Goal: Answer question/provide support: Answer question/provide support

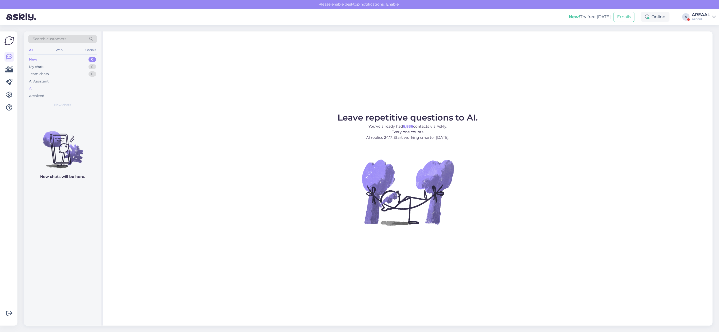
click at [42, 89] on div "All" at bounding box center [62, 88] width 69 height 7
click at [65, 89] on div "All" at bounding box center [62, 88] width 69 height 7
drag, startPoint x: 689, startPoint y: 10, endPoint x: 694, endPoint y: 13, distance: 6.4
click at [694, 13] on div "New! Try free [DATE]: Emails Online A AREAAL Areaal" at bounding box center [359, 17] width 719 height 16
click at [696, 16] on div "AREAAL" at bounding box center [701, 15] width 18 height 4
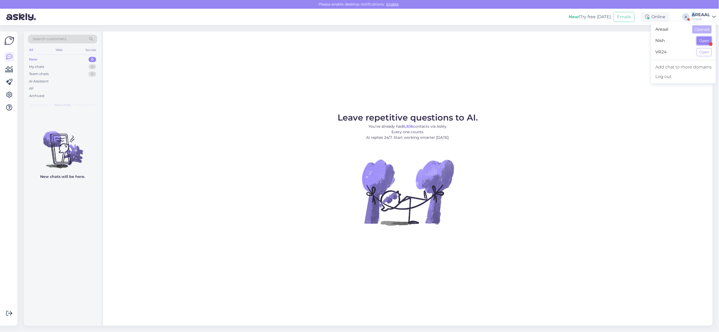
click at [701, 40] on button "Open" at bounding box center [704, 41] width 15 height 8
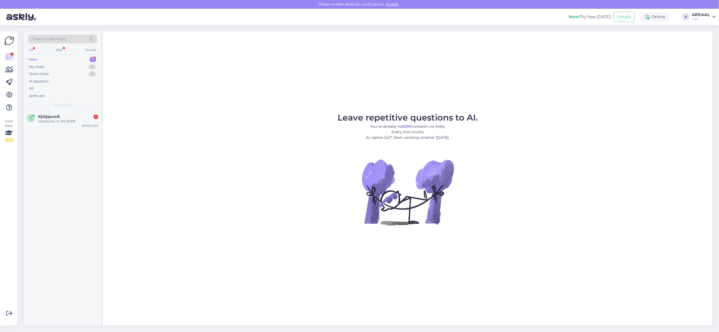
click at [317, 316] on div "Leave repetitive questions to AI. You’ve already had 290 contacts via Askly. Ev…" at bounding box center [407, 178] width 609 height 294
click at [62, 120] on div "Užsakymo nr: NS-20391" at bounding box center [68, 121] width 60 height 5
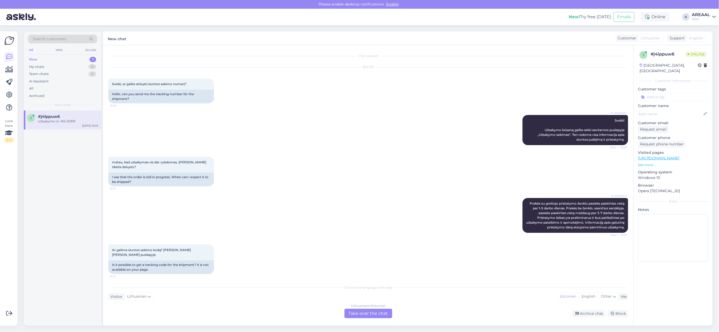
scroll to position [57, 0]
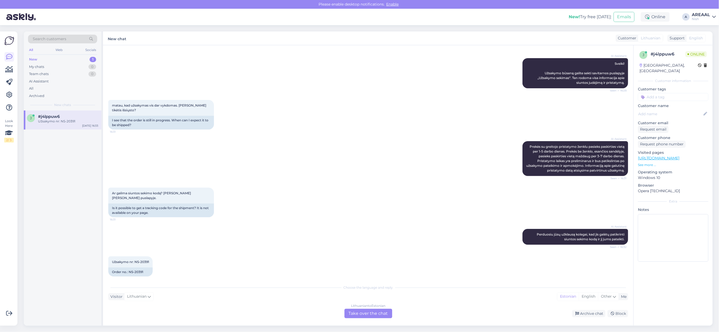
click at [361, 315] on div "Lithuanian to Estonian Take over the chat" at bounding box center [368, 313] width 48 height 10
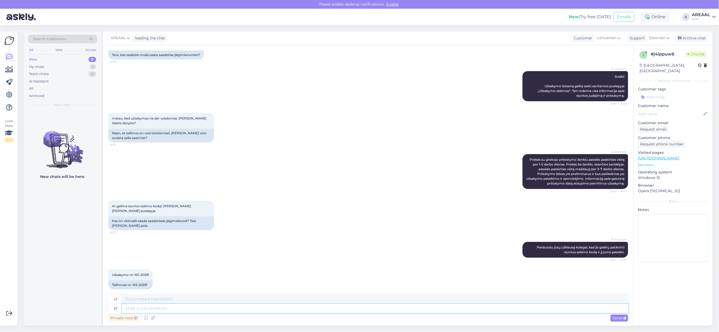
click at [364, 309] on textarea at bounding box center [375, 308] width 506 height 9
type textarea "Approximtame d"
type textarea "Apytikslis"
type textarea "Approximate delivery time"
type textarea "Apytikslis pristatymo laikas"
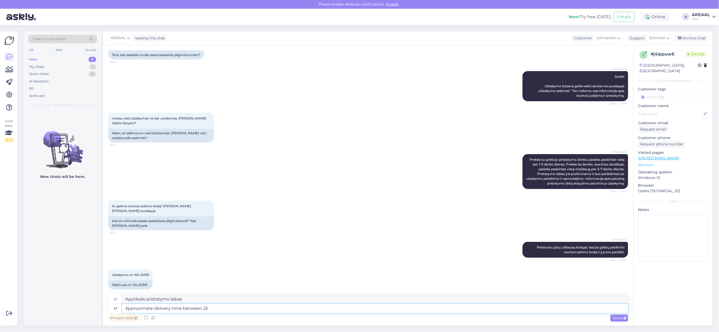
type textarea "Approximate delivery time between 25-"
type textarea "Apytikslis pristatymo laikas tarp"
type textarea "Approximate delivery time between 25-30 Au"
type textarea "Apytikslis pristatymo laikas nuo 25 iki 30 val."
type textarea "Approximate delivery time between [DATE]-[DATE]. We"
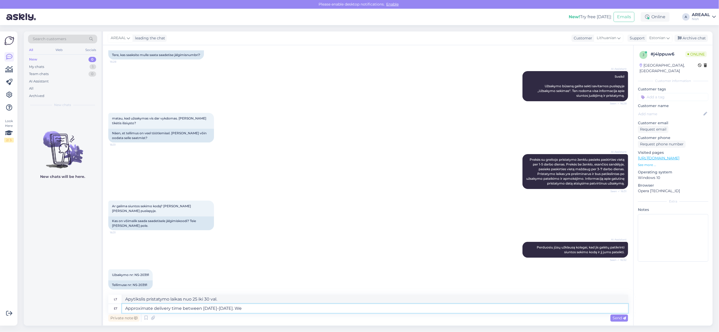
type textarea "Apytikslis pristatymo laikas rugpjūčio 25–30 d."
type textarea "Approximate delivery time between [DATE]-[DATE]. We are w"
type textarea "Apytikslis pristatymo laikas rugpjūčio 25–30 d. Mes"
type textarea "Approximate delivery time between [DATE]-[DATE]. We are wai"
type textarea "Apytikslis pristatymo laikas rugpjūčio 25–30 d. Mes esame"
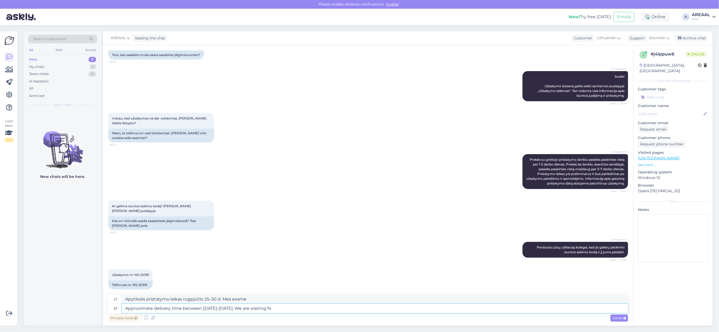
type textarea "Approximate delivery time between [DATE]-[DATE]. We are waiting for"
type textarea "Apytikslis pristatymo laikas rugpjūčio 25–30 d. [GEOGRAPHIC_DATA]."
type textarea "Approximate delivery time between [DATE]-[DATE]. We are waiting forthe"
type textarea "Apytikslis pristatymo laikas rugpjūčio 25–30 d. Laukiame jūsų."
type textarea "Approximate delivery time between [DATE]-[DATE]. We are waiting for the"
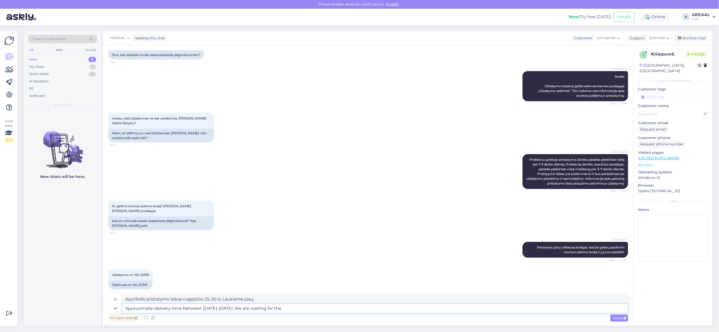
type textarea "Apytikslis pristatymo laikas rugpjūčio 25–30 d. Laukiame jūsų"
type textarea "Approximate delivery time between [DATE]-[DATE]. We are waiting for the ar"
type textarea "Apytikslis pristatymo laikas rugpjūčio 25–30 d. Laukiame jūsų atsakymo."
type textarea "Approximate delivery time between [DATE]-[DATE]. We are waiting for the arrival"
type textarea "Apytikslis pristatymo laikas rugpjūčio 25–30 d. Laukiame atvykstant."
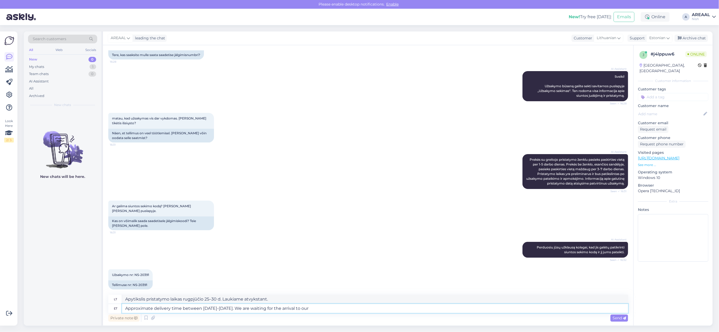
type textarea "Approximate delivery time between [DATE]-[DATE]. We are waiting for the arrival…"
type textarea "Apytikslis pristatymo laikas rugpjūčio 25–30 d. Laukiame atvykstant į"
type textarea "Approximate delivery time between [DATE]-[DATE]. We are waiting for the arrival…"
type textarea "Apytikslis pristatymo laikas rugpjūčio 25–30 d. Laukiame atvykstant pas mus."
type textarea "Approximate delivery time between [DATE]-[DATE]. We are waiting for the arrival…"
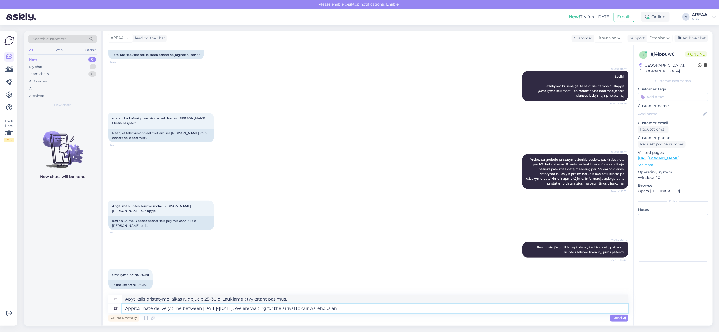
type textarea "Apytikslis pristatymo laikas rugpjūčio 25–30 d. Laukiame atvykstant į mūsų sand…"
type textarea "Approximate delivery time between [DATE]-[DATE]. We are waiting for the arrival…"
type textarea "Apytikslis pristatymo laikas rugpjūčio 25–30 d. Laukiame atvykstant į mūsų sand…"
type textarea "Approximate delivery time between [DATE]-[DATE]. We are waiting for the arrival…"
type textarea "Apytikslis pristatymo laikas rugpjūčio 25–30 d. Laukiame atvykstant į mūsų sand…"
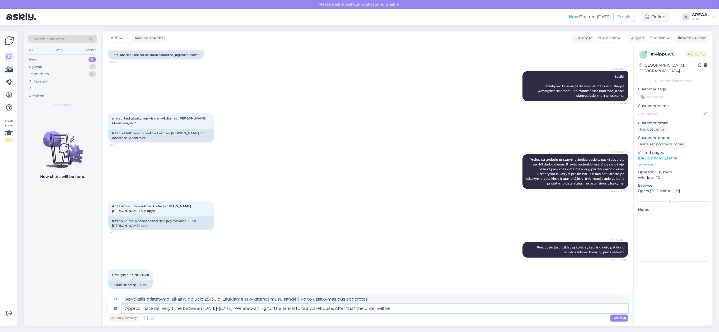
type textarea "Approximate delivery time between [DATE]-[DATE]. We are waiting for the arrival…"
type textarea "Apytikslis pristatymo laikas rugpjūčio 25–30 d. Laukiame atvykstant į mūsų sand…"
type textarea "Approximate delivery time between [DATE]-[DATE]. We are waiting for the arrival…"
type textarea "Apytikslis pristatymo laikas rugpjūčio 25–30 d. Laukiame atvykstant į mūsų sand…"
type textarea "Approximate delivery time between [DATE]-[DATE]. We are waiting for the arrival…"
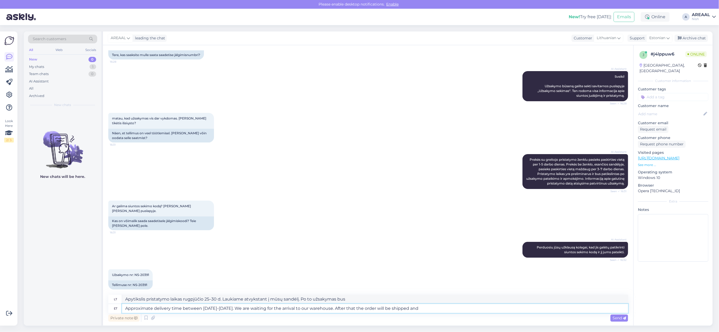
type textarea "Apytikslis pristatymo laikas rugpjūčio 25–30 d. Laukiame atvykstant į mūsų sand…"
type textarea "Approximate delivery time between [DATE]-[DATE]. We are waiting for the arrival…"
type textarea "Apytikslis pristatymo laikas rugpjūčio 25–30 d. Laukiame atvykstant į mūsų sand…"
type textarea "Approximate delivery time between [DATE]-[DATE]. We are waiting for the arrival…"
type textarea "Apytikslis pristatymo laikas rugpjūčio 25–30 d. Laukiame atvykstant į mūsų sand…"
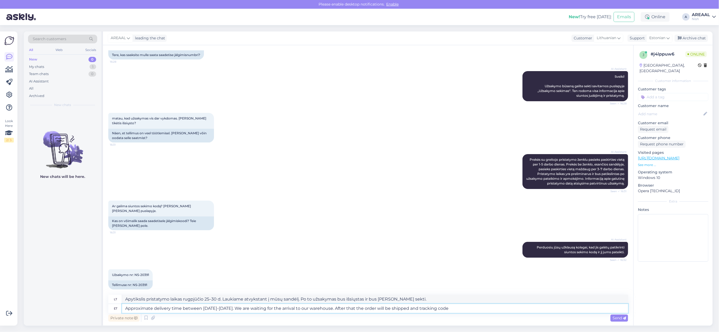
type textarea "Approximate delivery time between [DATE]-[DATE]. We are waiting for the arrival…"
type textarea "Apytikslis pristatymo laikas rugpjūčio 25–30 d. Laukiame atvykstant į mūsų sand…"
type textarea "Approximate delivery time between [DATE]-[DATE]. We are waiting for the arrival…"
type textarea "Apytikslis pristatymo laikas rugpjūčio 25–30 d. Laukiame atvykstant į mūsų sand…"
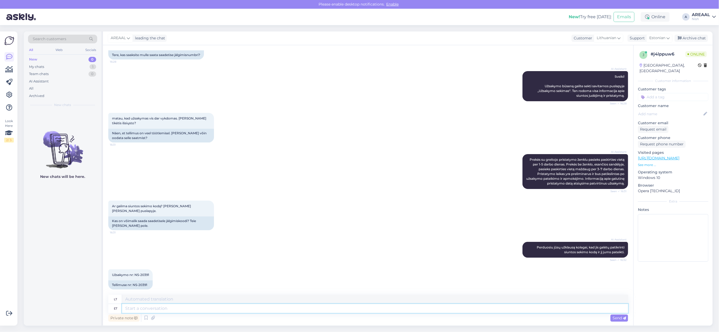
scroll to position [90, 0]
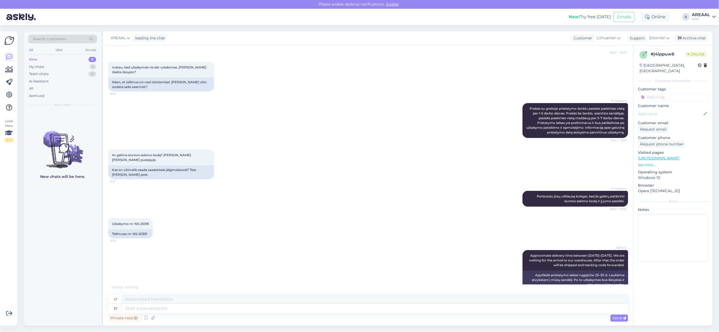
click at [382, 316] on div "Private note Send" at bounding box center [368, 318] width 520 height 10
click at [314, 266] on div "AREAAL Approximate delivery time between [DATE]-[DATE]. We are waiting for the …" at bounding box center [368, 269] width 520 height 51
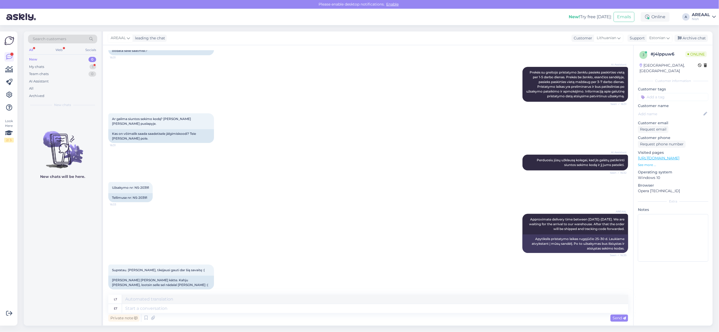
click at [316, 181] on div "Užsakymo nr: NS-20391 16:33 Tellimuse nr: NS-20391" at bounding box center [368, 192] width 520 height 32
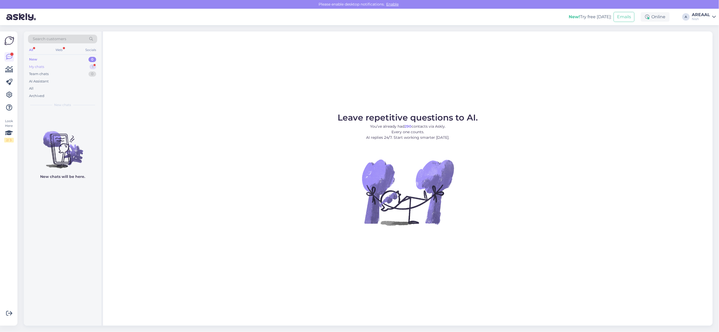
click at [94, 70] on div "My chats 1" at bounding box center [62, 66] width 69 height 7
click at [273, 115] on figure "Leave repetitive questions to AI. You’ve already had 290 contacts via Askly. Ev…" at bounding box center [408, 176] width 600 height 126
click at [501, 54] on div "Leave repetitive questions to AI. You’ve already had 290 contacts via Askly. Ev…" at bounding box center [407, 178] width 609 height 294
click at [69, 126] on div "Supratau. [PERSON_NAME], tikėjausi gauti dar šią savaitę :(" at bounding box center [68, 124] width 60 height 10
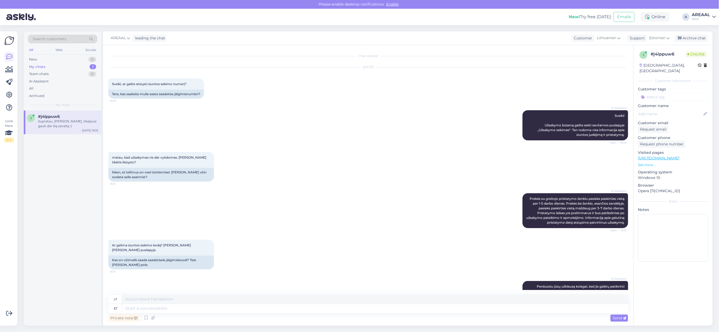
scroll to position [126, 0]
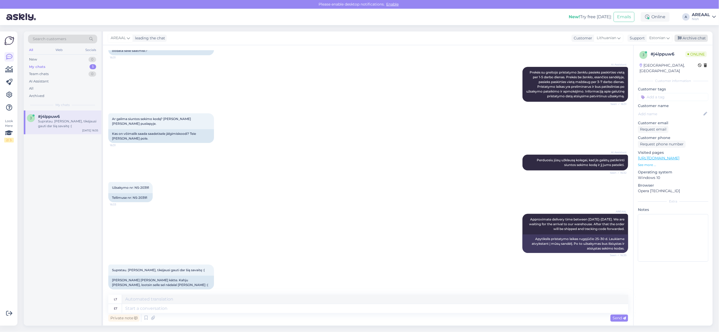
click at [698, 40] on div "Archive chat" at bounding box center [690, 38] width 33 height 7
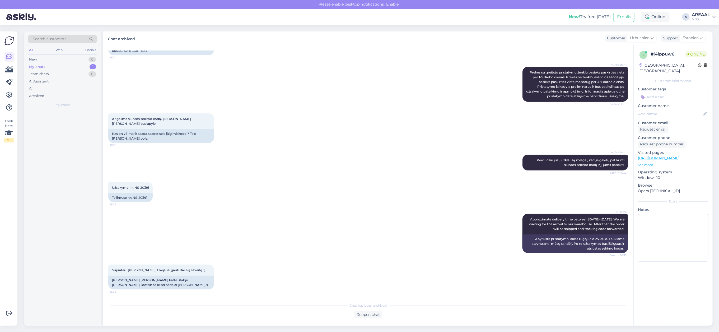
scroll to position [121, 0]
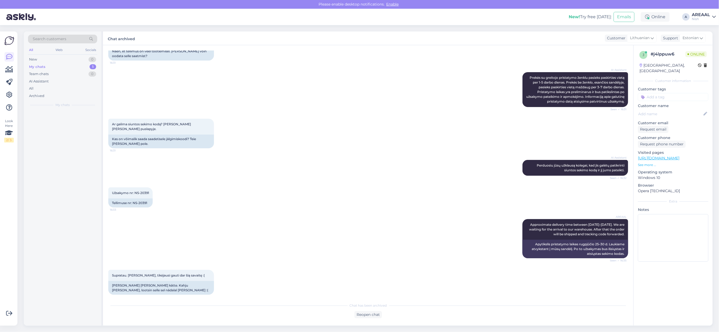
click at [699, 15] on div "AREAAL" at bounding box center [701, 15] width 18 height 4
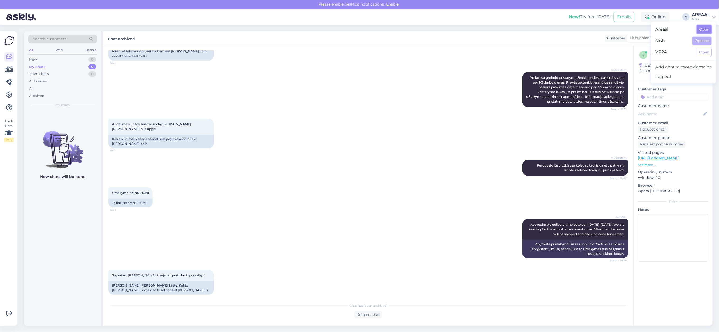
drag, startPoint x: 700, startPoint y: 20, endPoint x: 700, endPoint y: 29, distance: 9.2
click at [700, 29] on button "Open" at bounding box center [704, 29] width 15 height 8
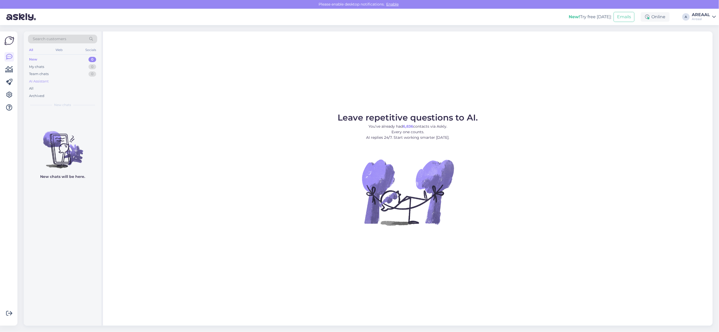
click at [77, 84] on div "AI Assistant" at bounding box center [62, 81] width 69 height 7
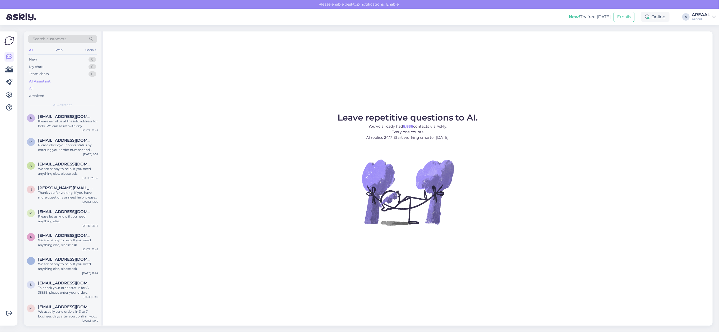
click at [76, 88] on div "All" at bounding box center [62, 88] width 69 height 7
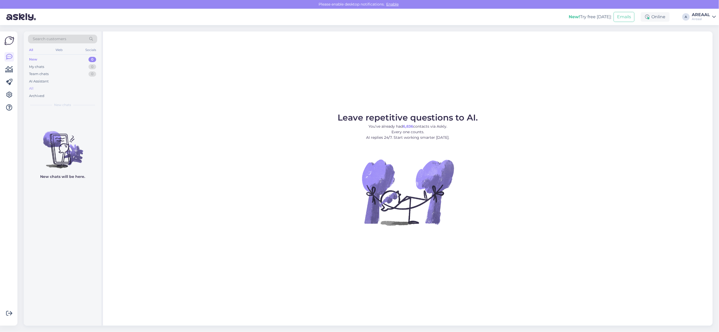
click at [67, 86] on div "All" at bounding box center [62, 88] width 69 height 7
